Goal: Find specific page/section: Find specific page/section

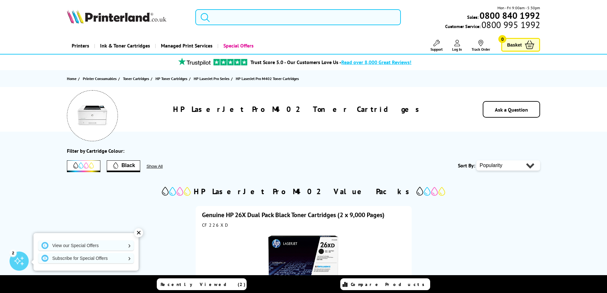
click at [231, 22] on input "search" at bounding box center [298, 17] width 206 height 16
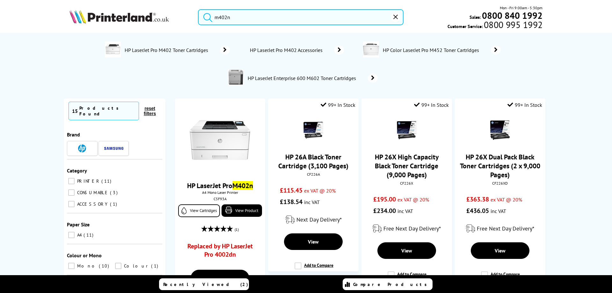
type input "m402n"
click at [281, 53] on span "HP LaserJet Pro M402 Accessories" at bounding box center [287, 50] width 76 height 6
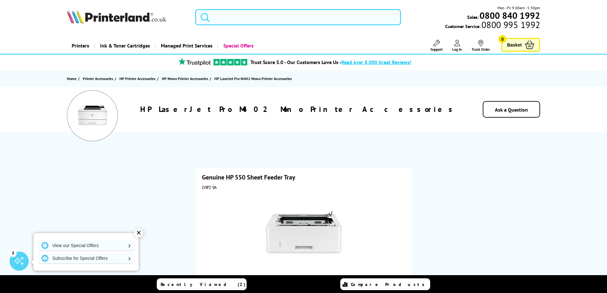
click at [226, 16] on input "search" at bounding box center [298, 17] width 206 height 16
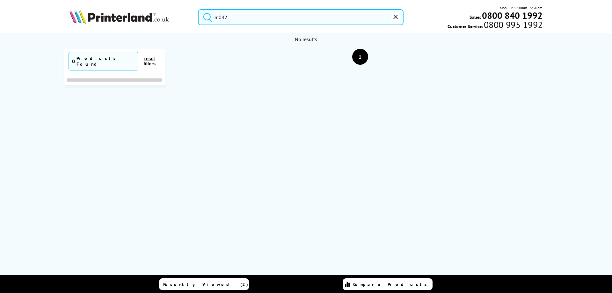
click at [198, 9] on button "submit" at bounding box center [206, 16] width 16 height 14
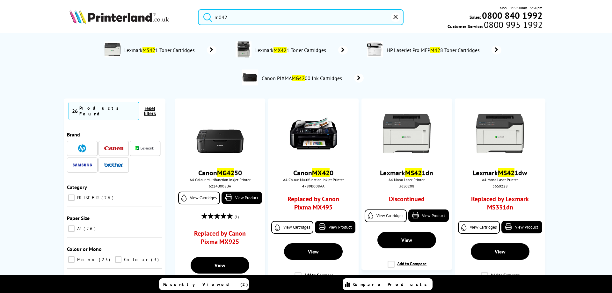
click at [251, 16] on input "m042" at bounding box center [301, 17] width 206 height 16
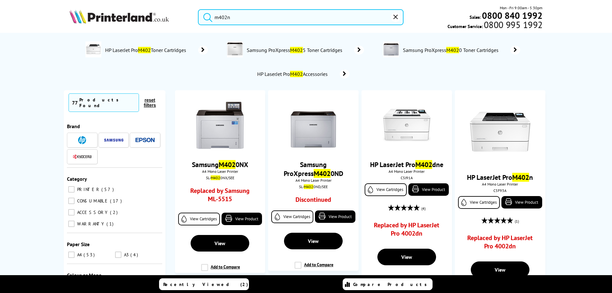
type input "m402n"
click at [198, 9] on button "submit" at bounding box center [206, 16] width 16 height 14
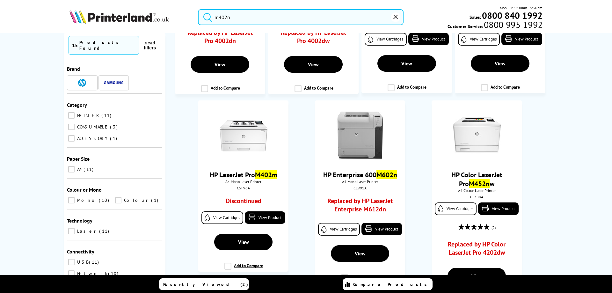
scroll to position [701, 0]
